Goal: Task Accomplishment & Management: Manage account settings

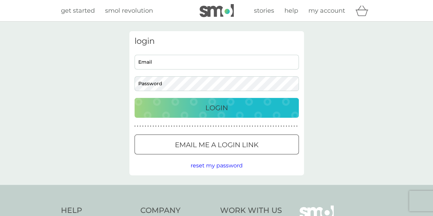
type input "[EMAIL_ADDRESS][DOMAIN_NAME]"
click at [216, 104] on p "Login" at bounding box center [216, 107] width 23 height 11
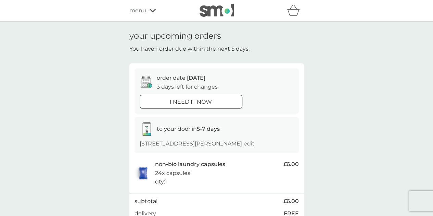
scroll to position [103, 0]
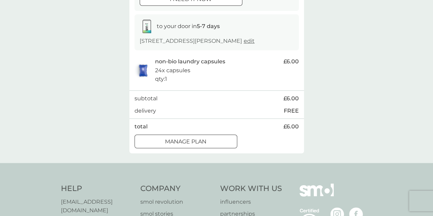
click at [200, 142] on p "Manage plan" at bounding box center [185, 141] width 41 height 9
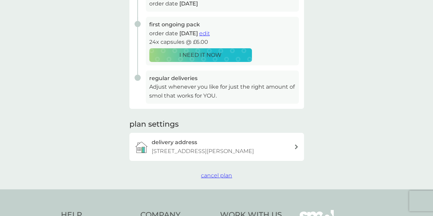
scroll to position [137, 0]
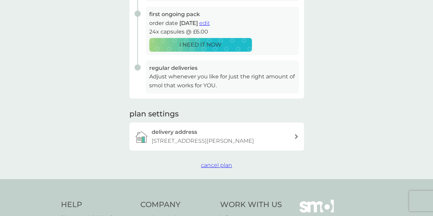
click at [219, 167] on span "cancel plan" at bounding box center [216, 165] width 31 height 7
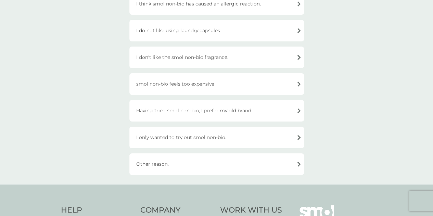
scroll to position [205, 0]
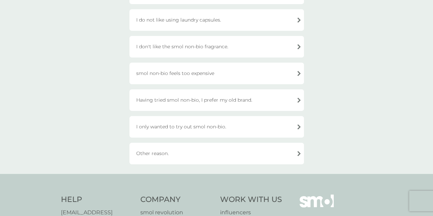
click at [204, 129] on div "I only wanted to try out smol non-bio." at bounding box center [216, 127] width 175 height 22
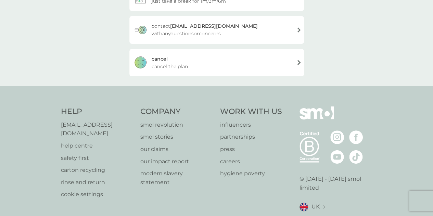
scroll to position [119, 0]
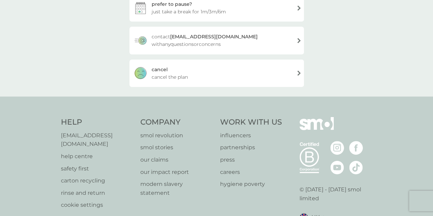
click at [208, 75] on div "cancel cancel the plan" at bounding box center [216, 73] width 175 height 27
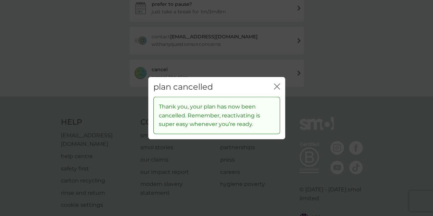
click at [276, 86] on icon "close" at bounding box center [277, 86] width 6 height 6
